Goal: Information Seeking & Learning: Learn about a topic

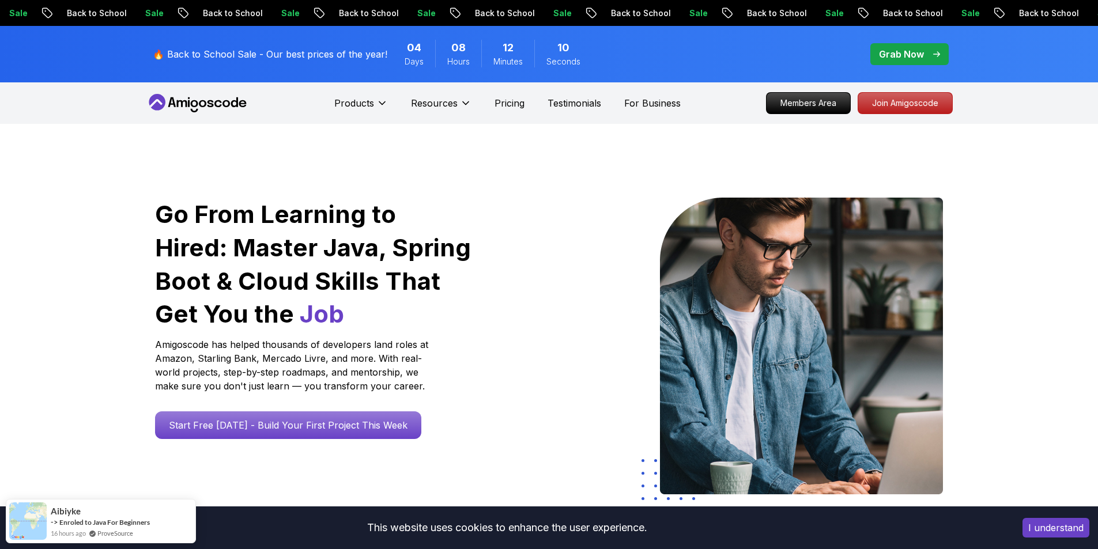
click at [624, 175] on div "Go From Learning to Hired: Master Java, Spring Boot & Cloud Skills That Get You…" at bounding box center [549, 407] width 807 height 567
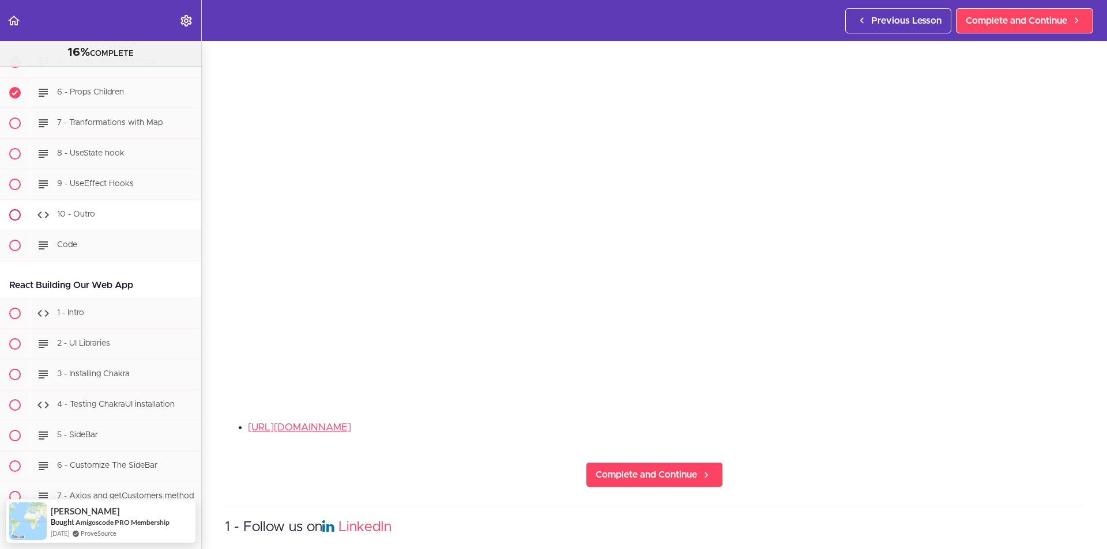
scroll to position [12949, 0]
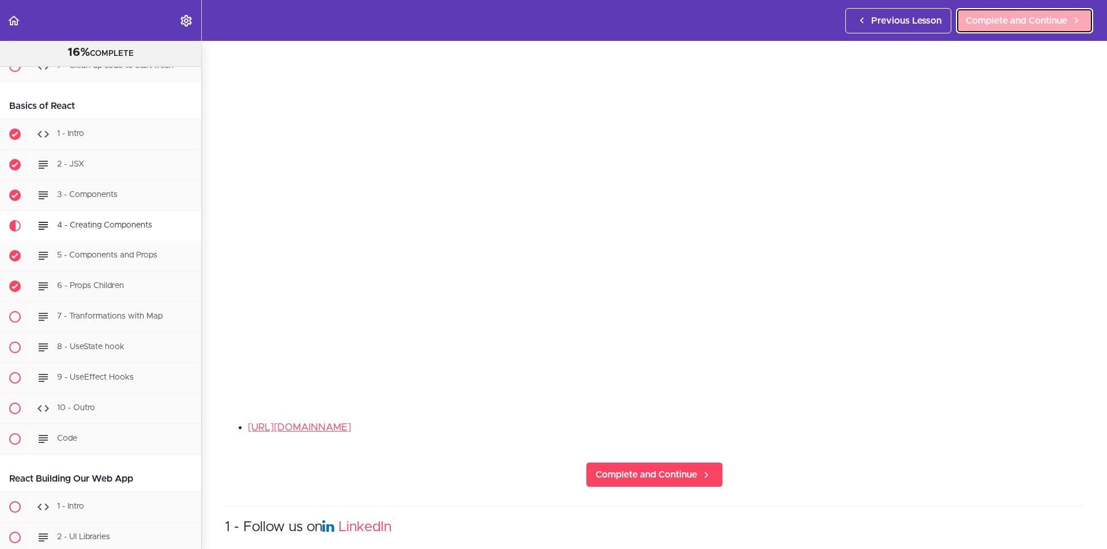
click at [1021, 23] on span "Complete and Continue" at bounding box center [1016, 21] width 101 height 14
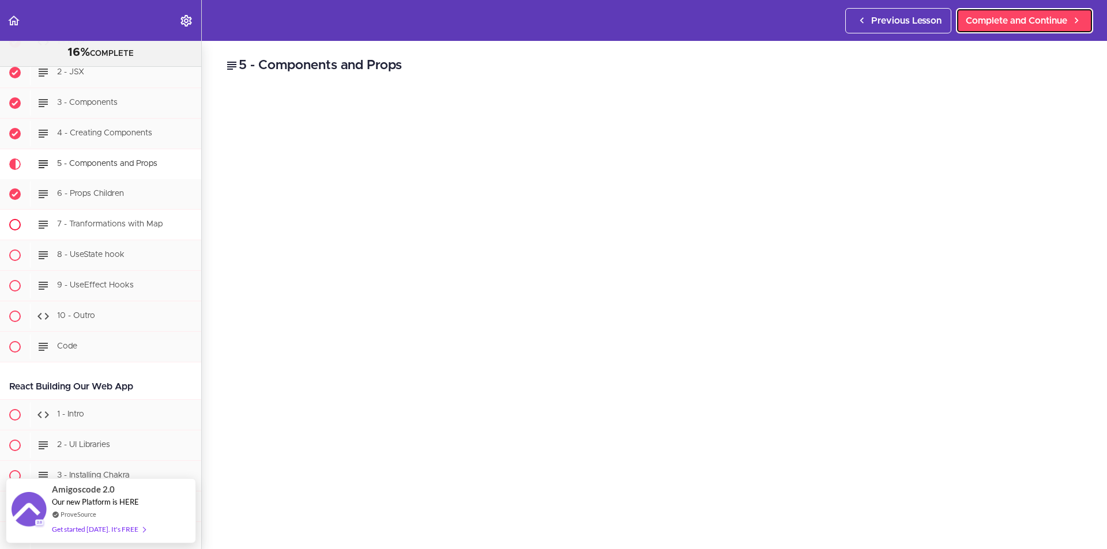
scroll to position [13022, 0]
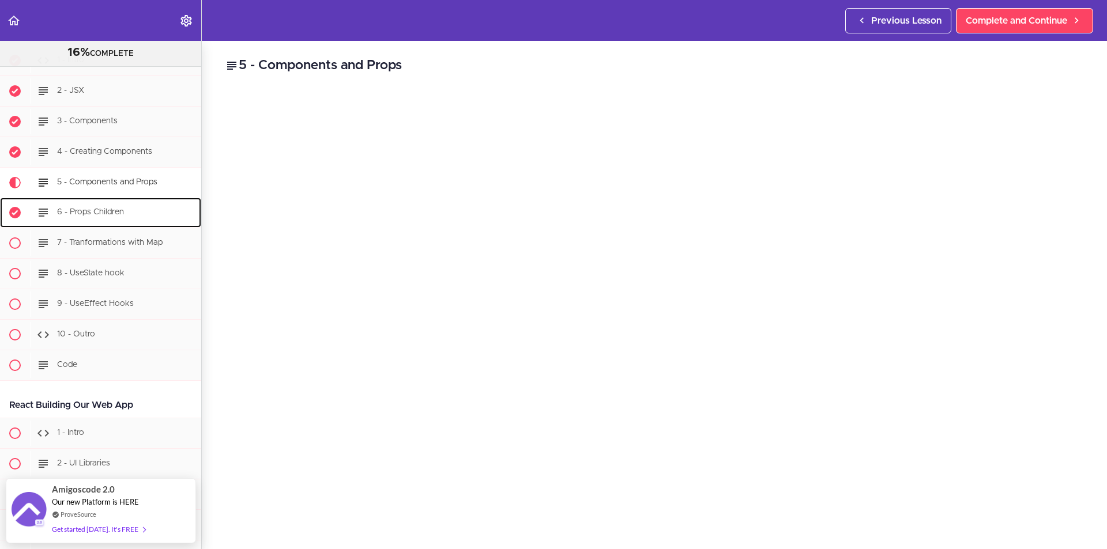
click at [114, 217] on span "6 - Props Children" at bounding box center [90, 213] width 67 height 8
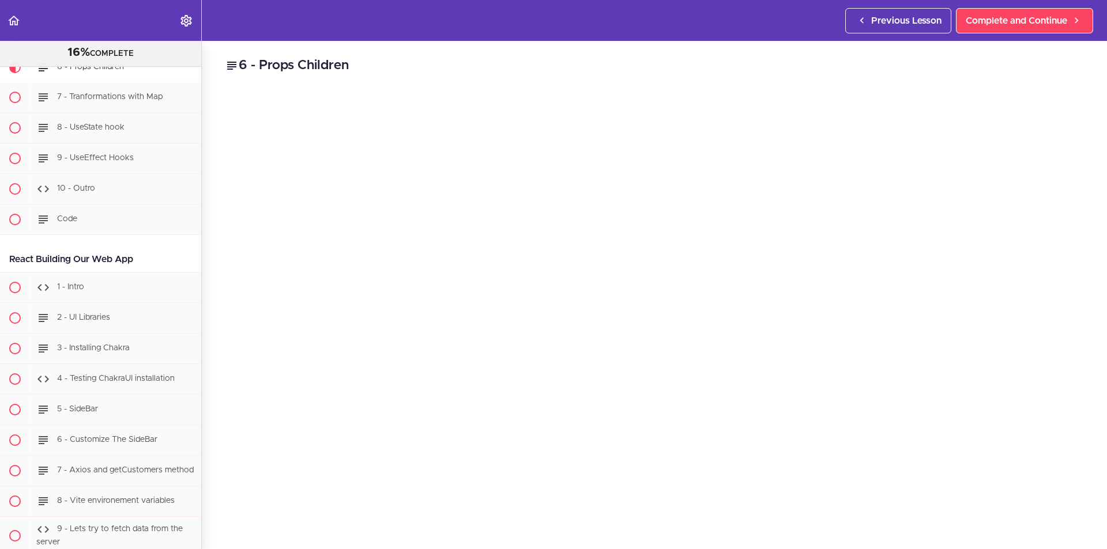
scroll to position [58, 0]
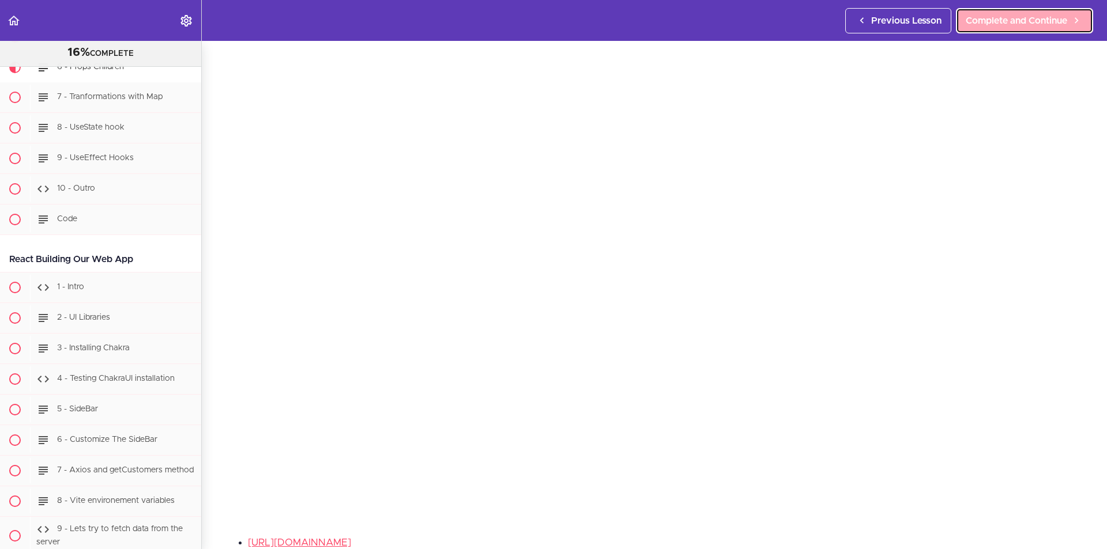
click at [1014, 19] on span "Complete and Continue" at bounding box center [1016, 21] width 101 height 14
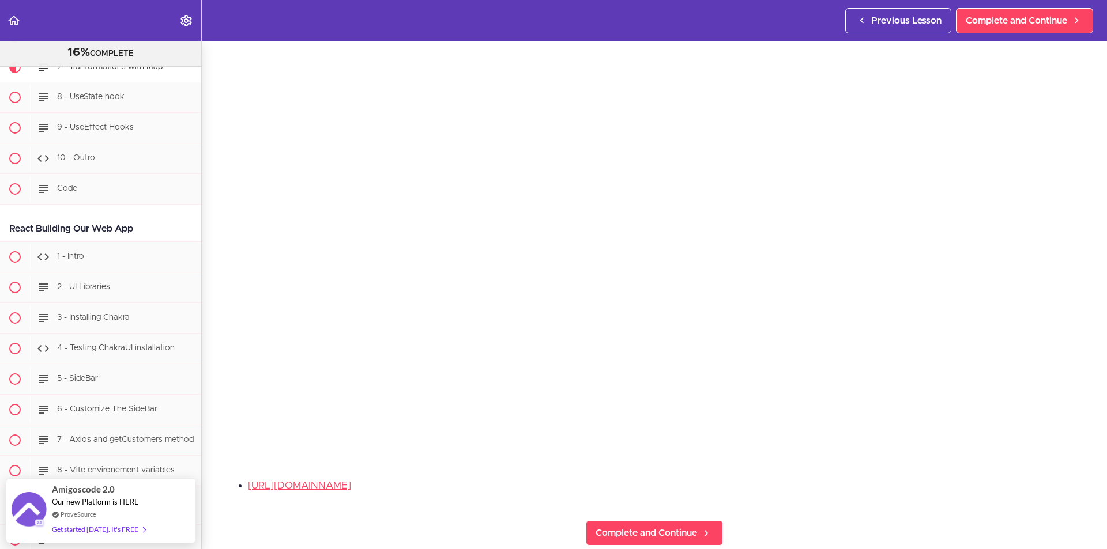
scroll to position [115, 0]
